Goal: Book appointment/travel/reservation

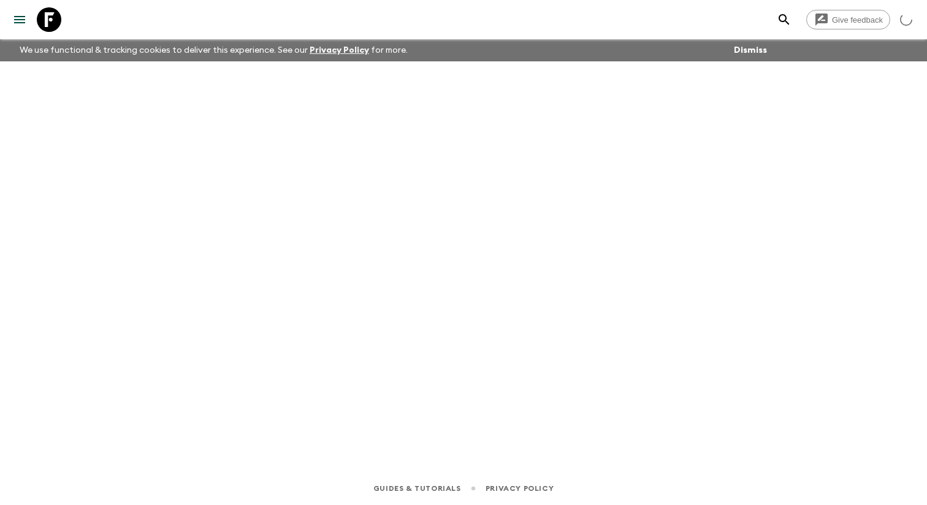
click at [21, 16] on icon "menu" at bounding box center [19, 19] width 11 height 7
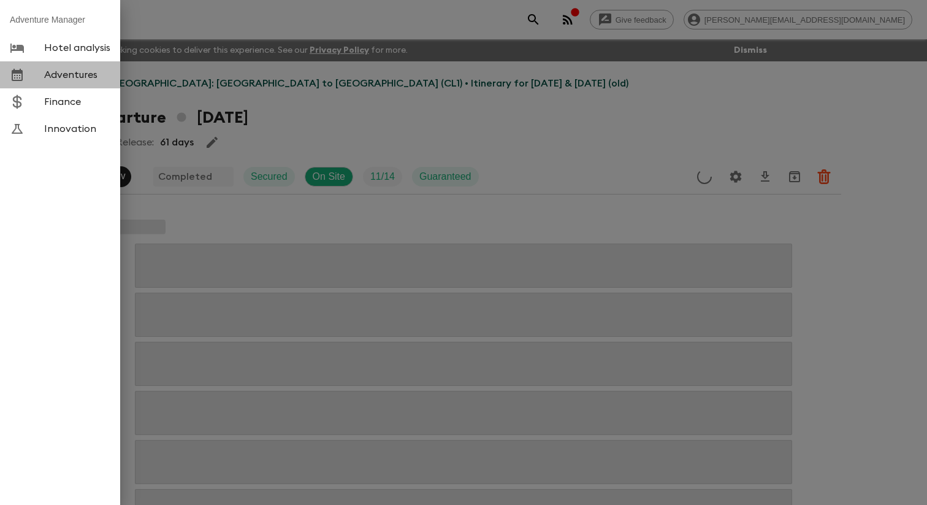
click at [80, 80] on span "Adventures" at bounding box center [77, 75] width 66 height 12
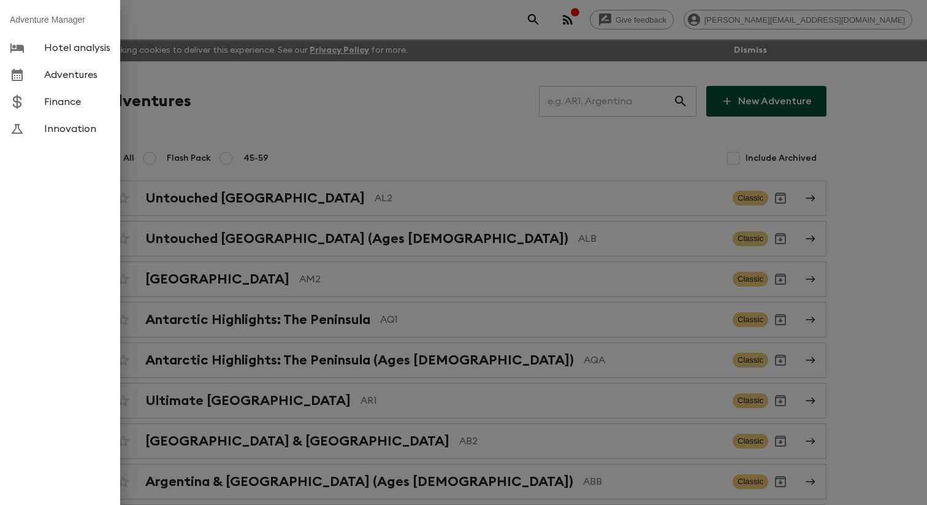
click at [224, 117] on div at bounding box center [463, 252] width 927 height 505
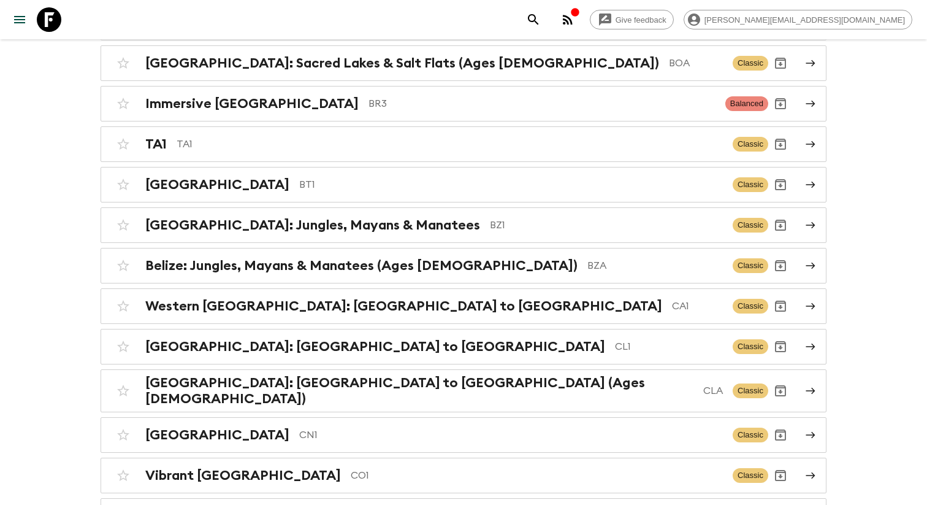
scroll to position [5879, 0]
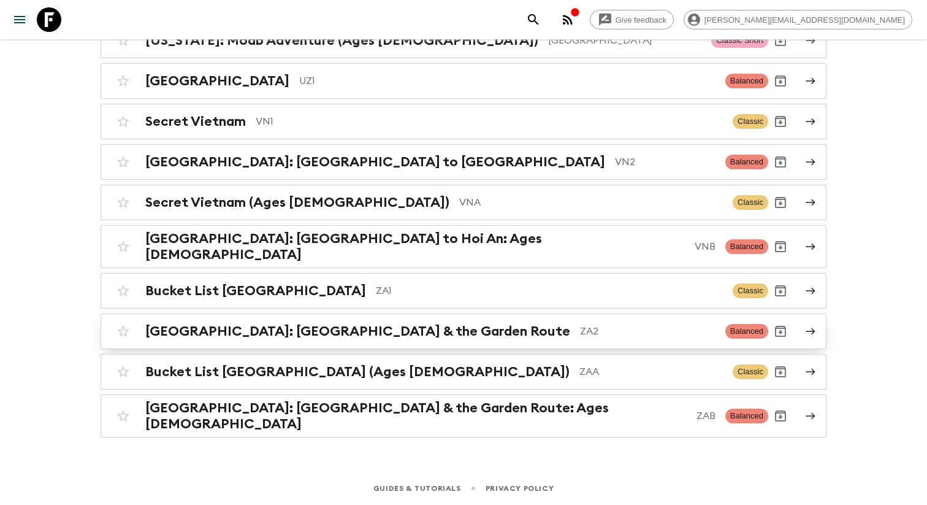
click at [165, 332] on h2 "[GEOGRAPHIC_DATA]: [GEOGRAPHIC_DATA] & the Garden Route" at bounding box center [357, 331] width 425 height 16
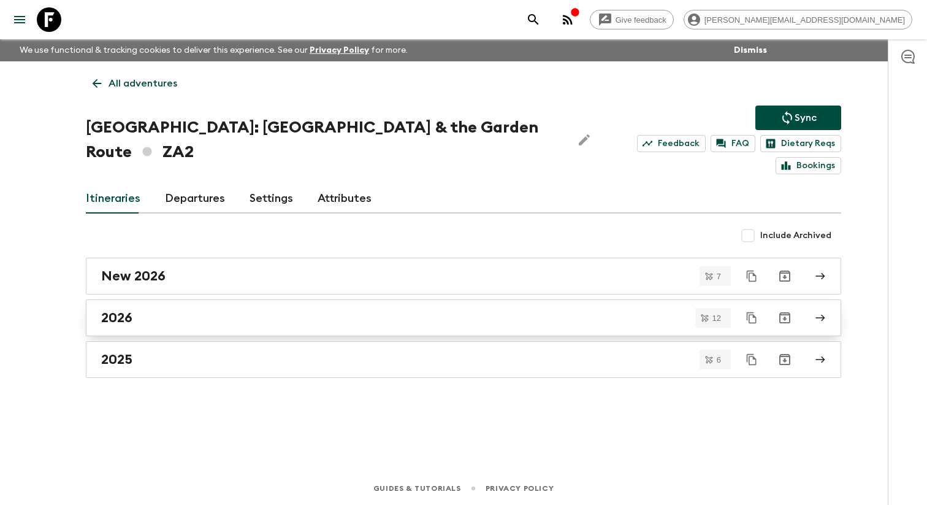
click at [150, 313] on link "2026" at bounding box center [464, 317] width 756 height 37
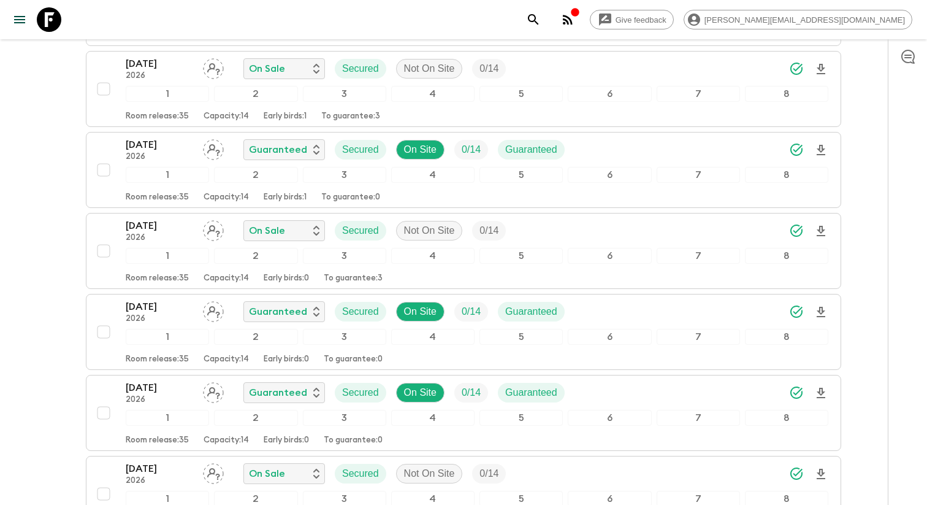
scroll to position [507, 0]
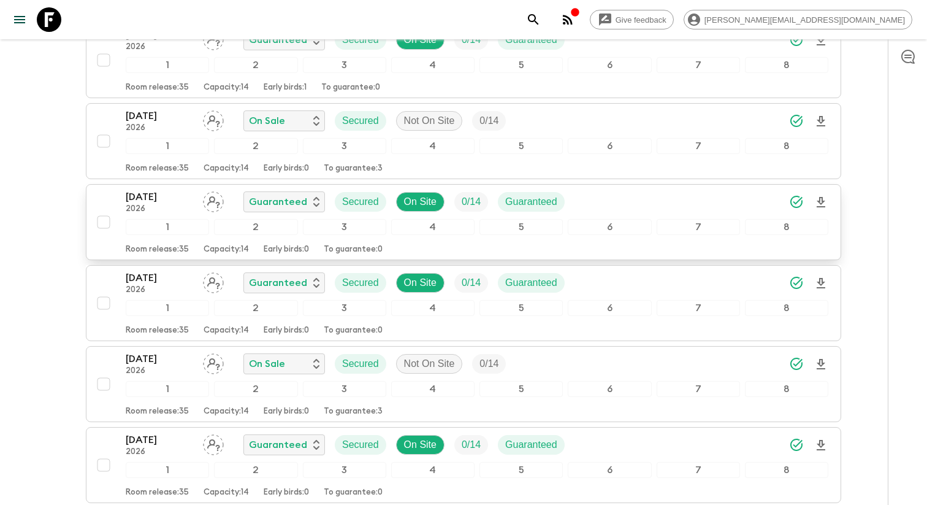
click at [168, 204] on p "[DATE]" at bounding box center [159, 197] width 67 height 15
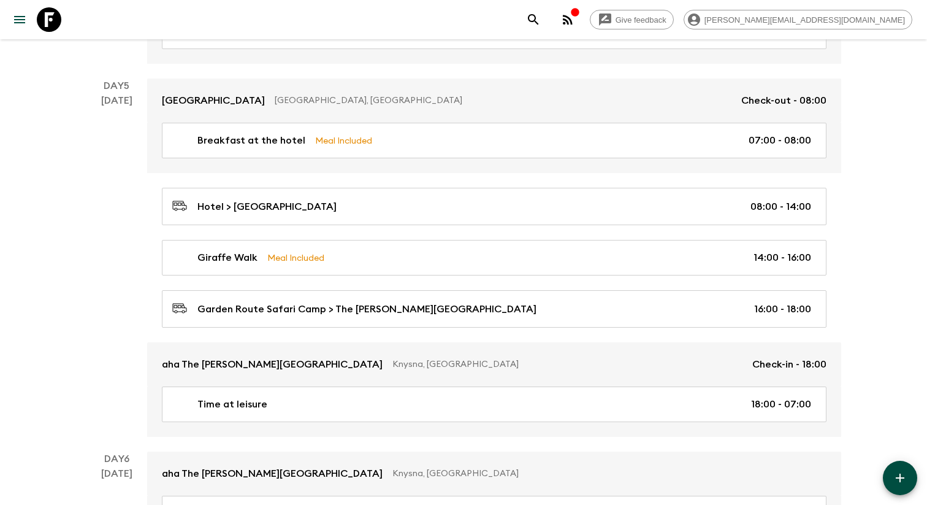
scroll to position [2825, 0]
